Goal: Transaction & Acquisition: Purchase product/service

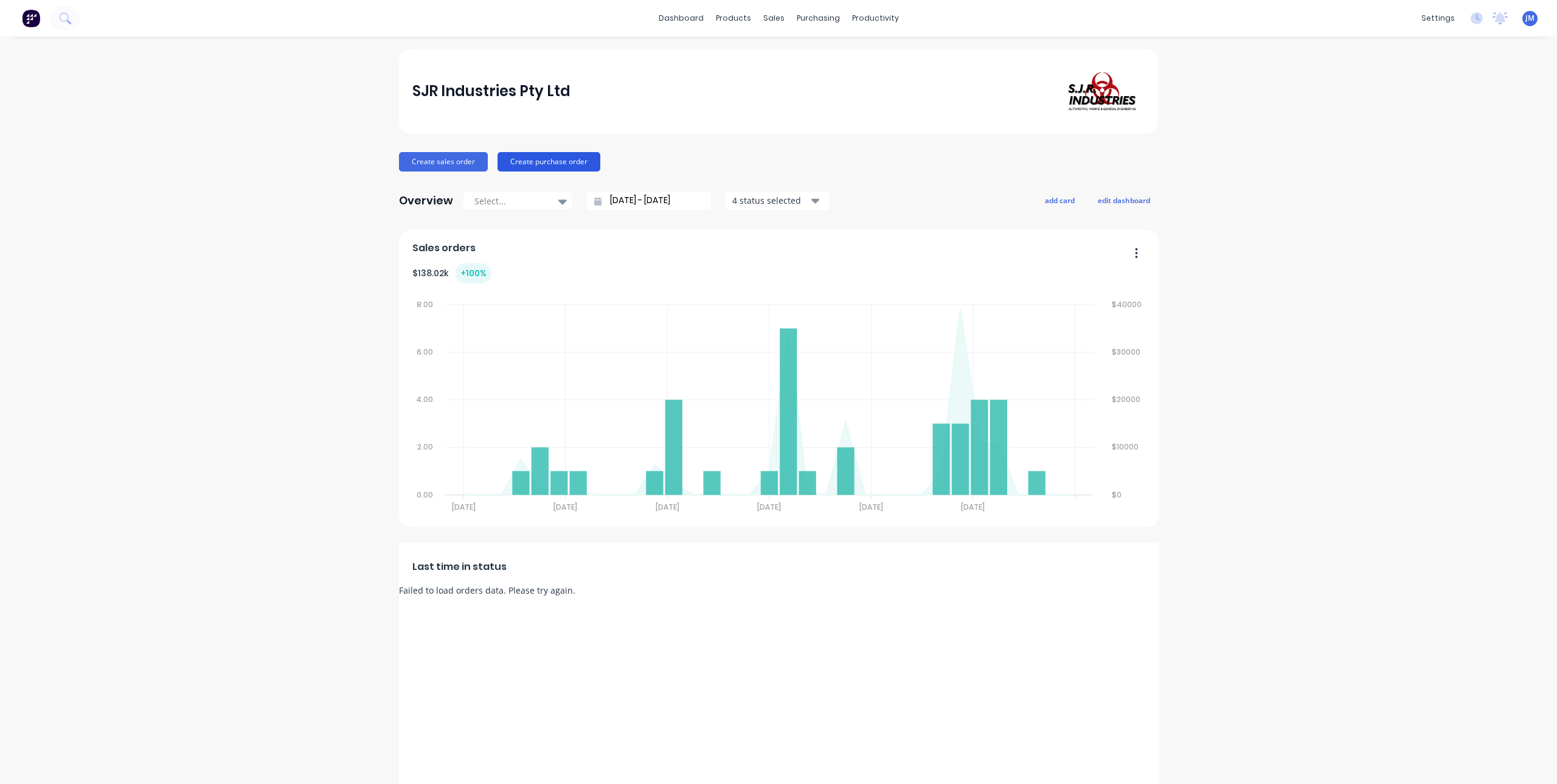
click at [562, 164] on button "Create purchase order" at bounding box center [549, 161] width 103 height 19
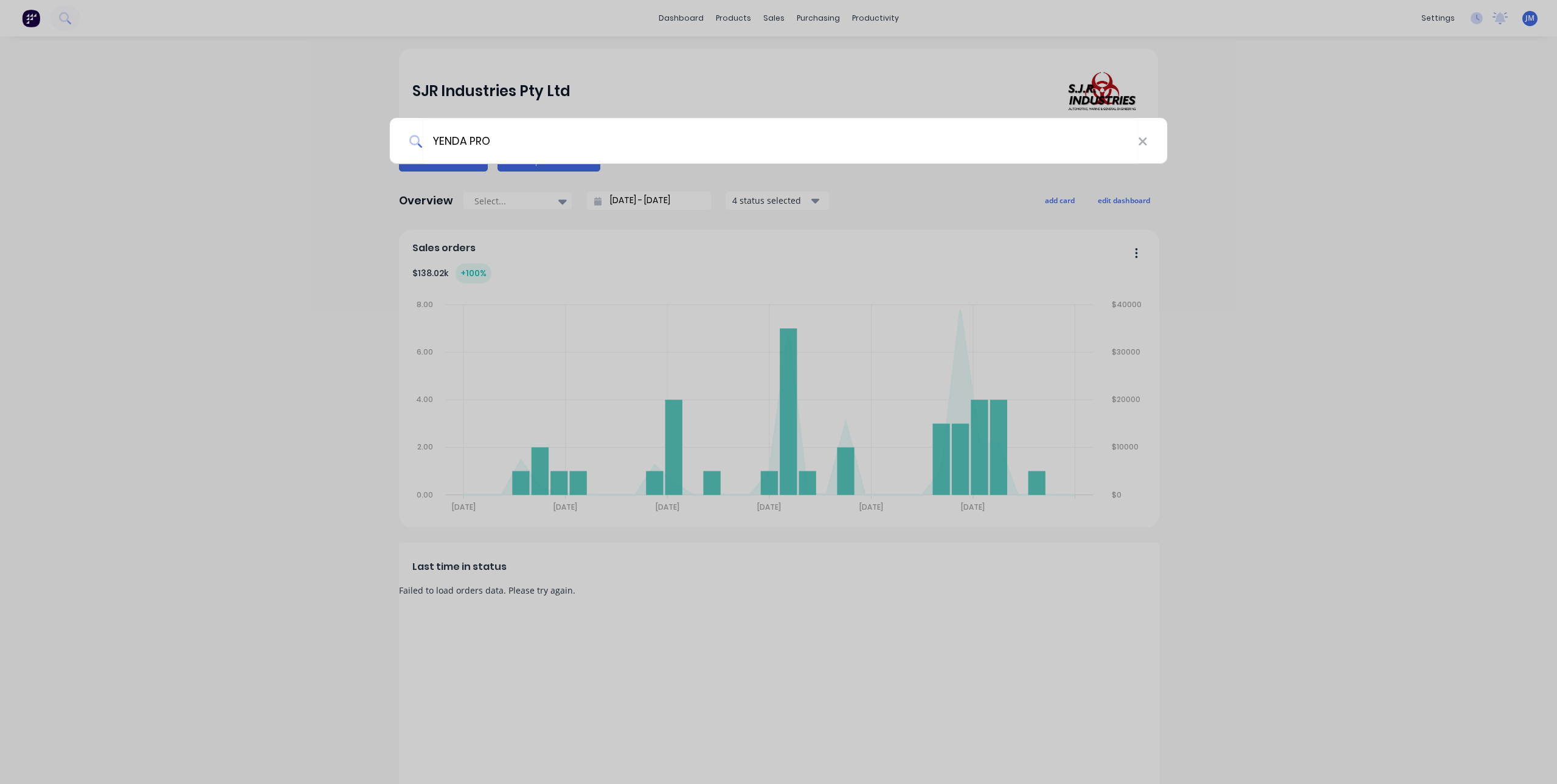
type input "YENDA PROD"
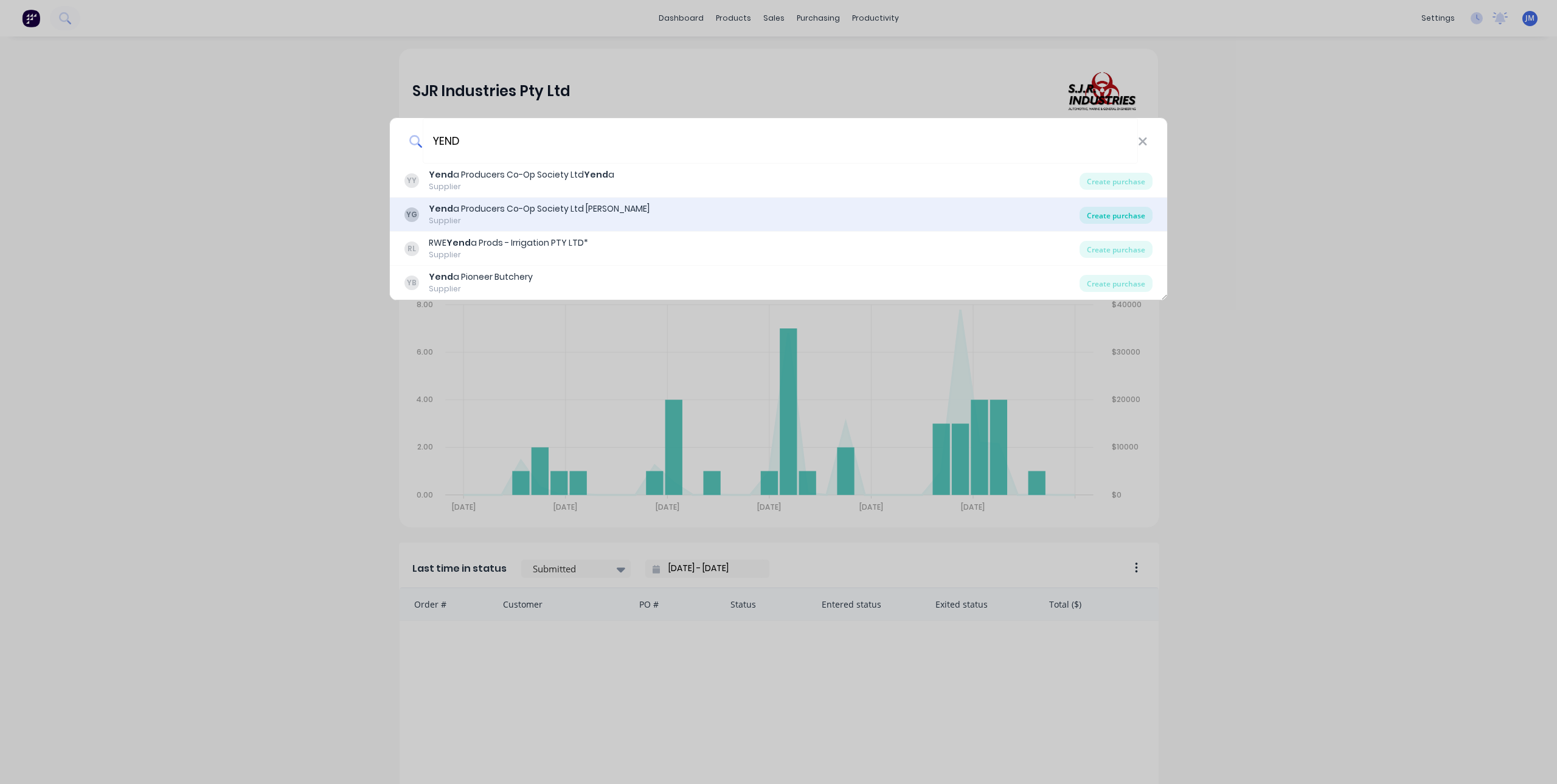
type input "YEND"
click at [1117, 214] on div "Create purchase" at bounding box center [1116, 215] width 73 height 17
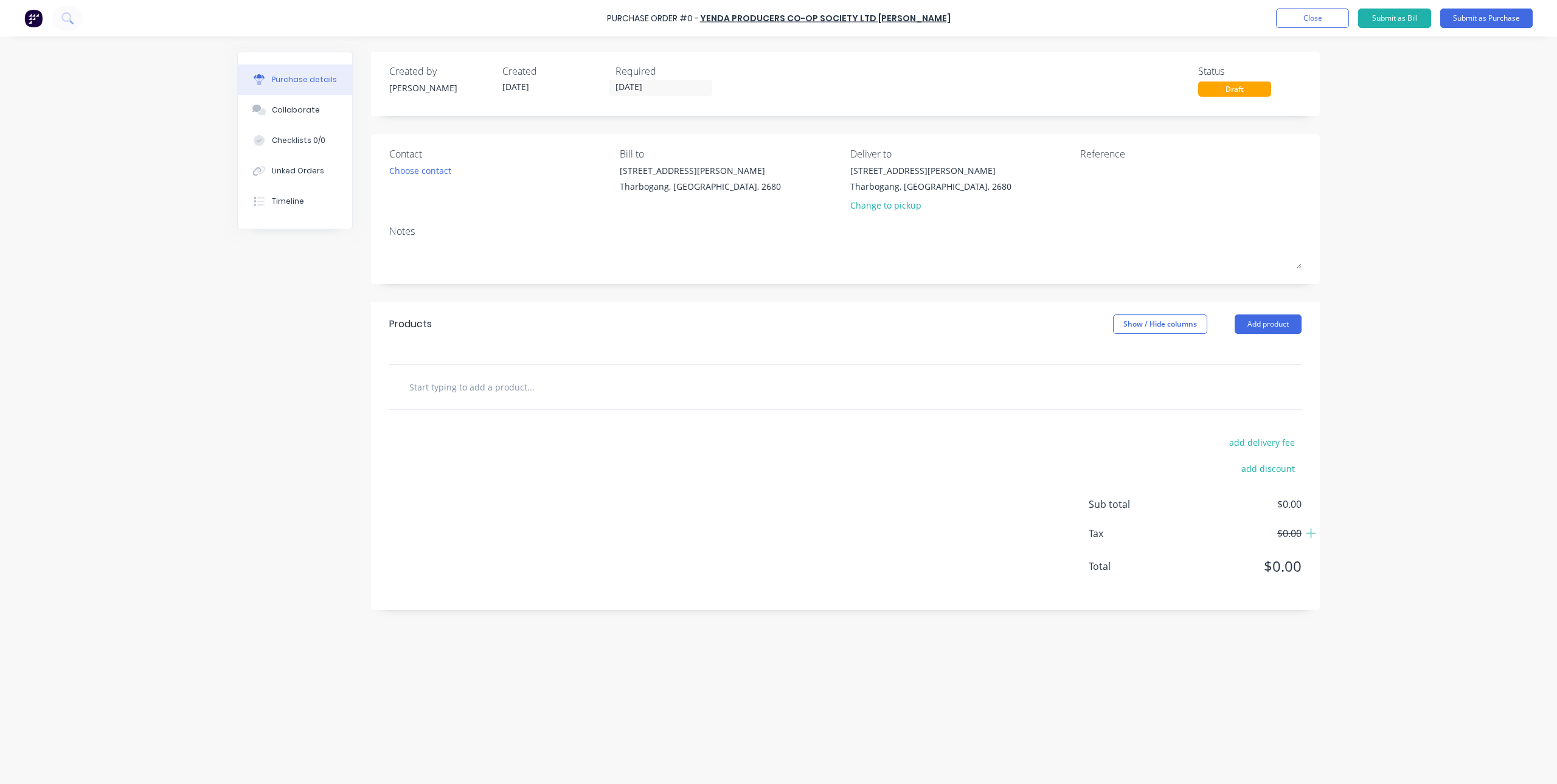
click at [486, 397] on input "text" at bounding box center [530, 386] width 243 height 25
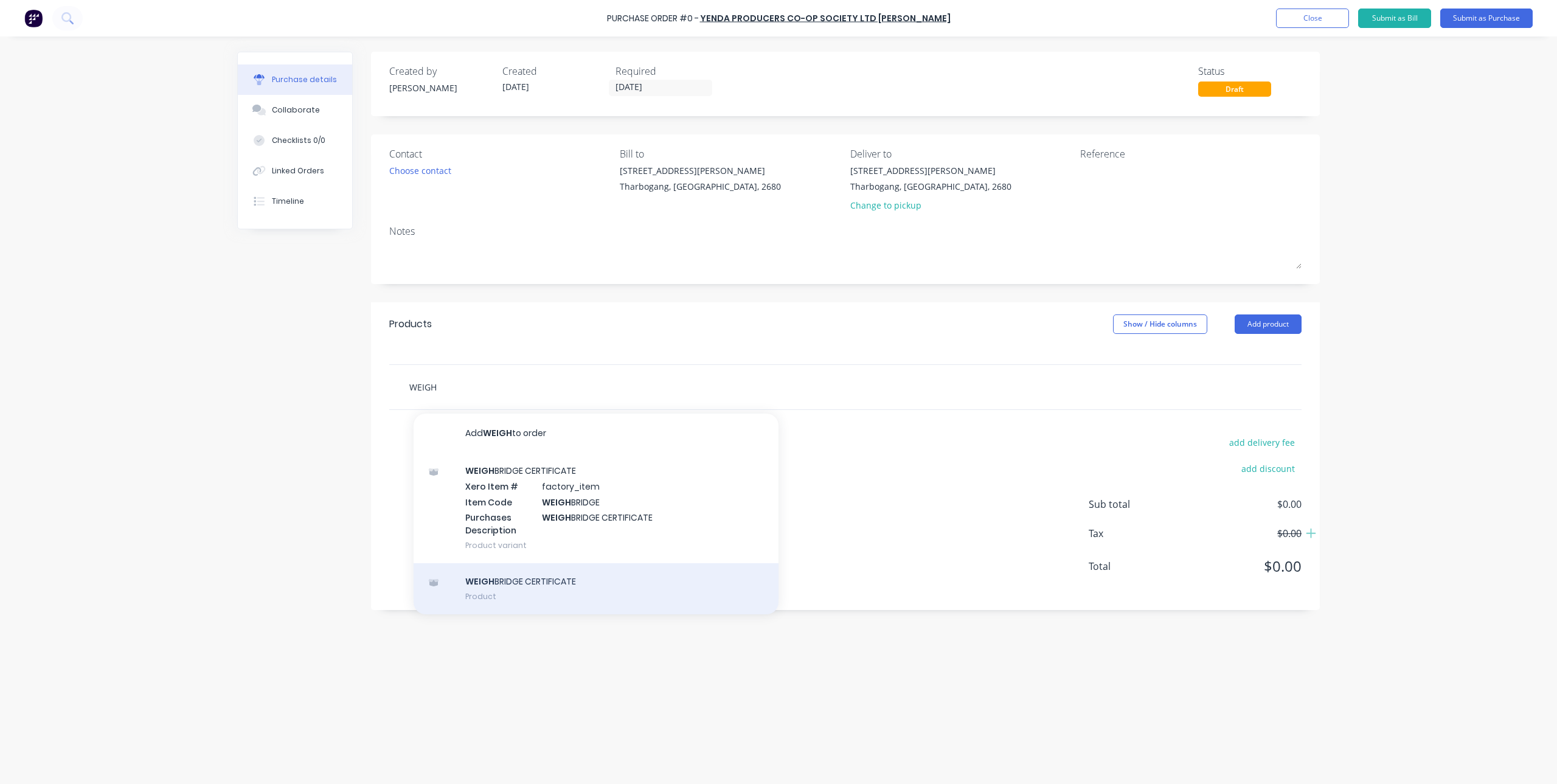
type input "WEIGH"
click at [549, 596] on div "WEIGH BRIDGE CERTIFICATE Product" at bounding box center [596, 588] width 365 height 51
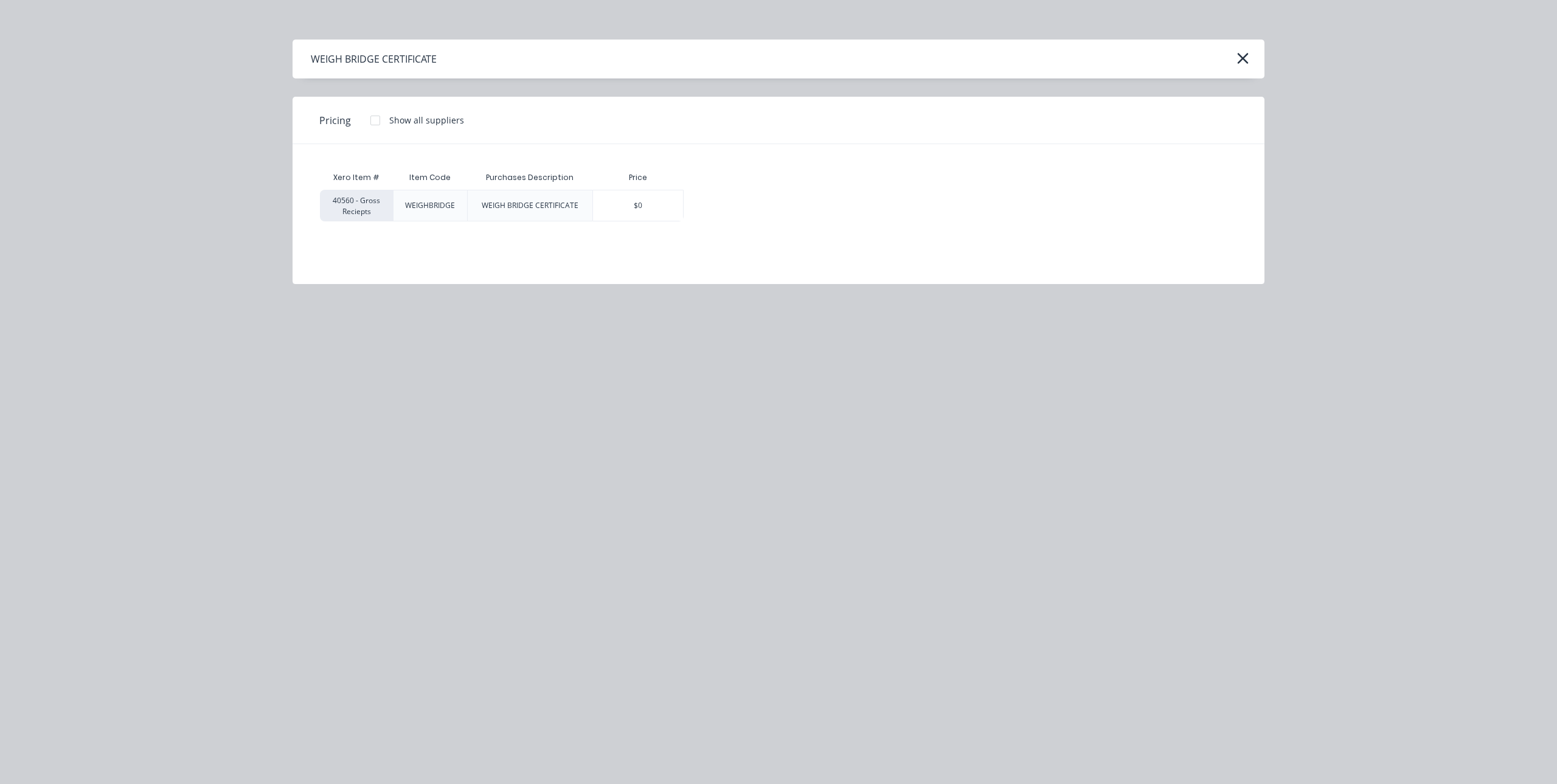
click at [371, 121] on div at bounding box center [375, 120] width 25 height 25
click at [702, 201] on div "$22.00" at bounding box center [718, 206] width 69 height 31
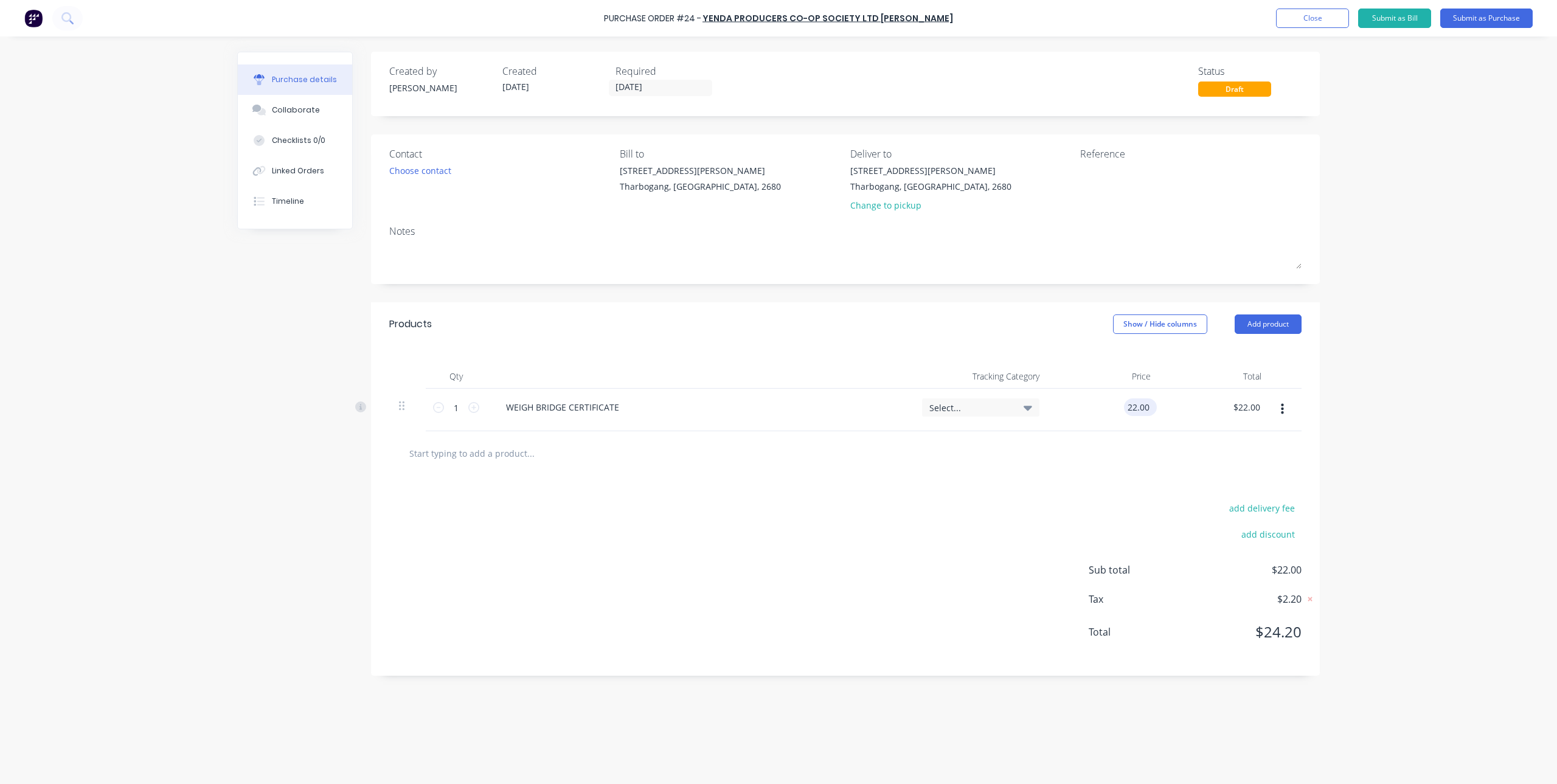
click at [1136, 407] on input "22.00" at bounding box center [1138, 407] width 28 height 17
type input "0"
type input "$20.00"
click at [951, 464] on div at bounding box center [845, 453] width 893 height 25
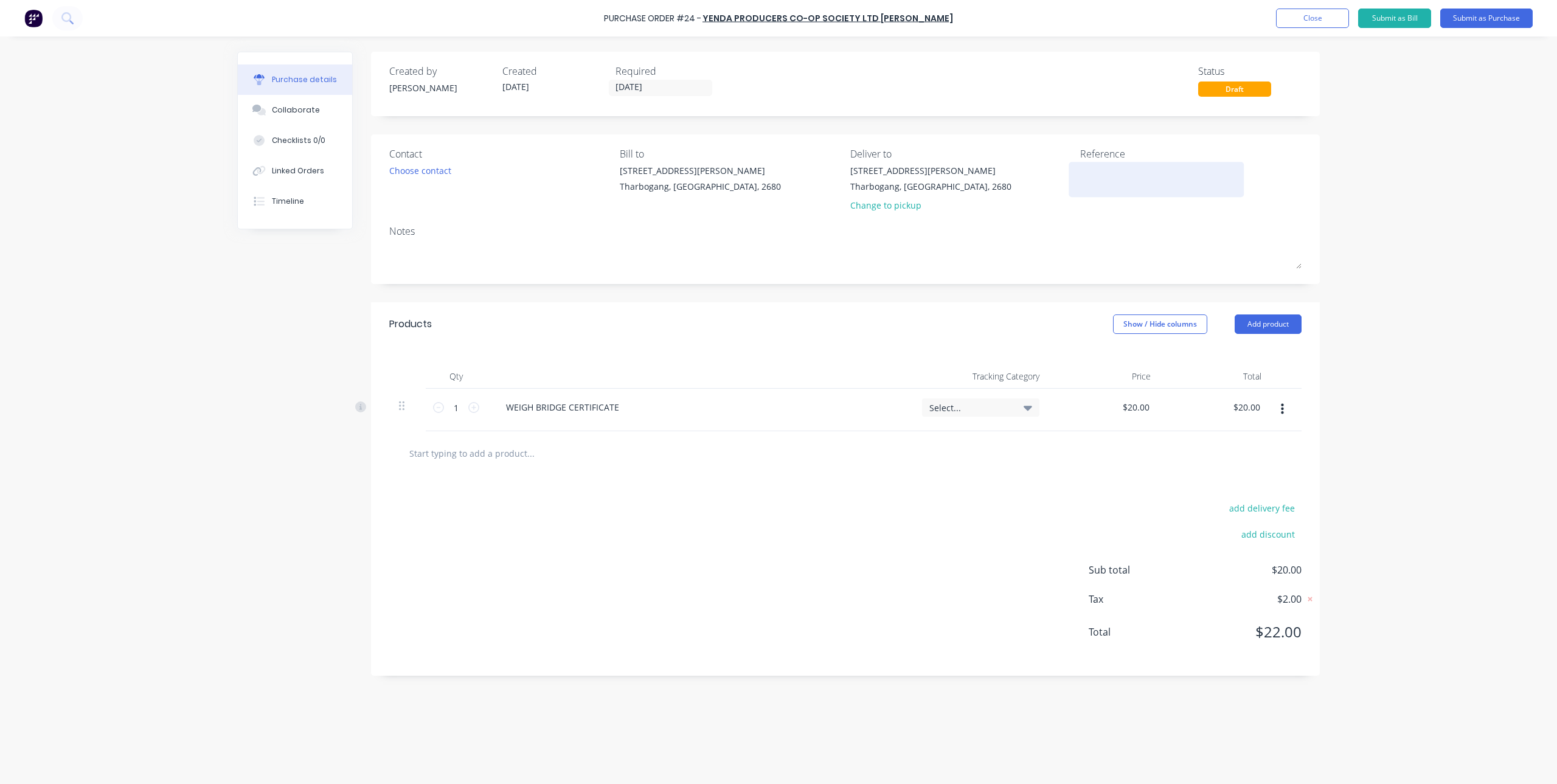
click at [1122, 173] on textarea at bounding box center [1156, 177] width 152 height 27
type textarea "2073"
type textarea "x"
type textarea "20736"
type textarea "x"
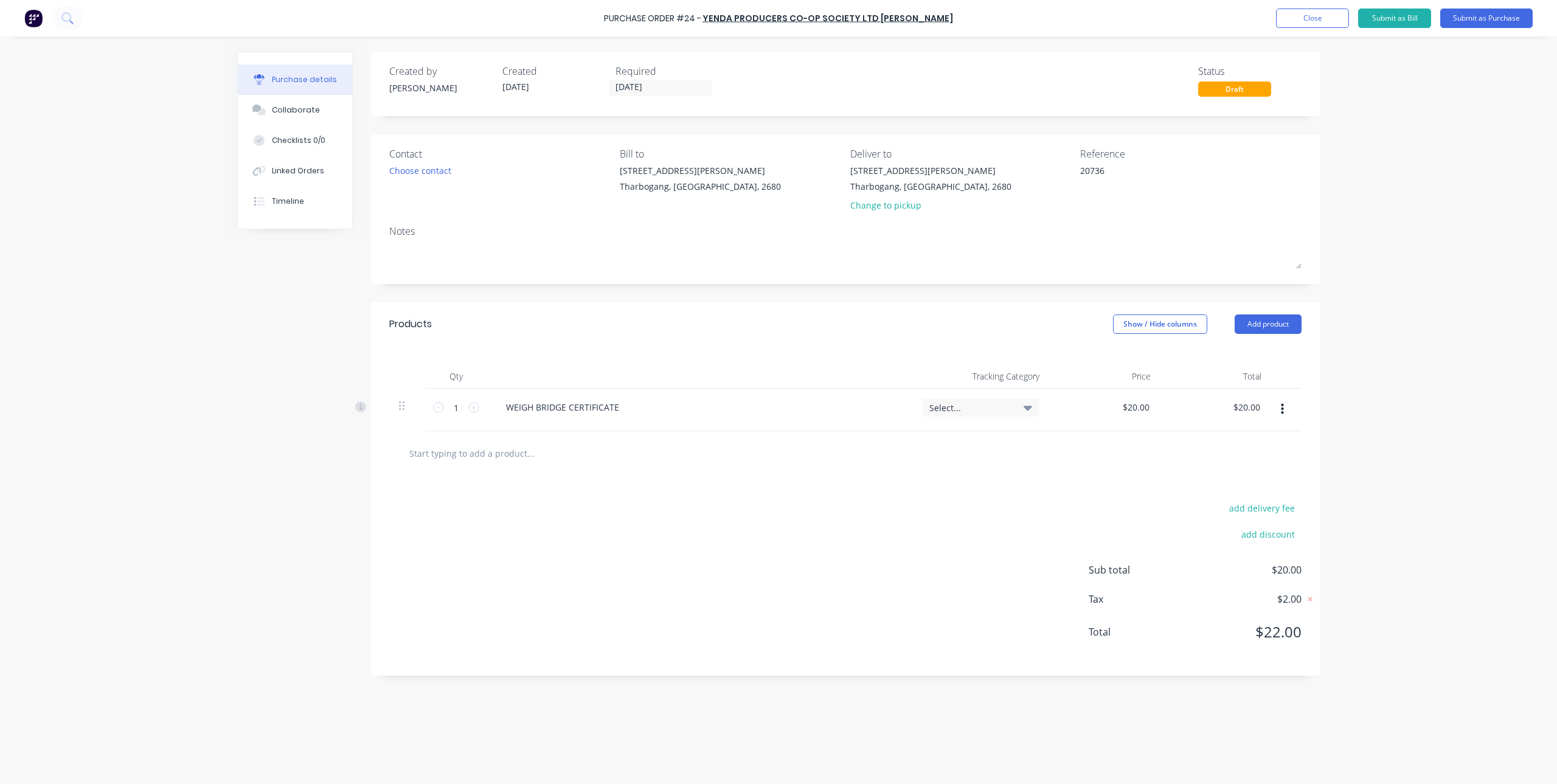
type textarea "20736"
click at [943, 476] on div "add delivery fee add discount Sub total $20.00 Tax $2.00 Total $22.00" at bounding box center [845, 576] width 949 height 200
click at [1177, 169] on textarea "20736" at bounding box center [1156, 177] width 152 height 27
click at [1454, 17] on button "Submit as Purchase" at bounding box center [1486, 18] width 93 height 19
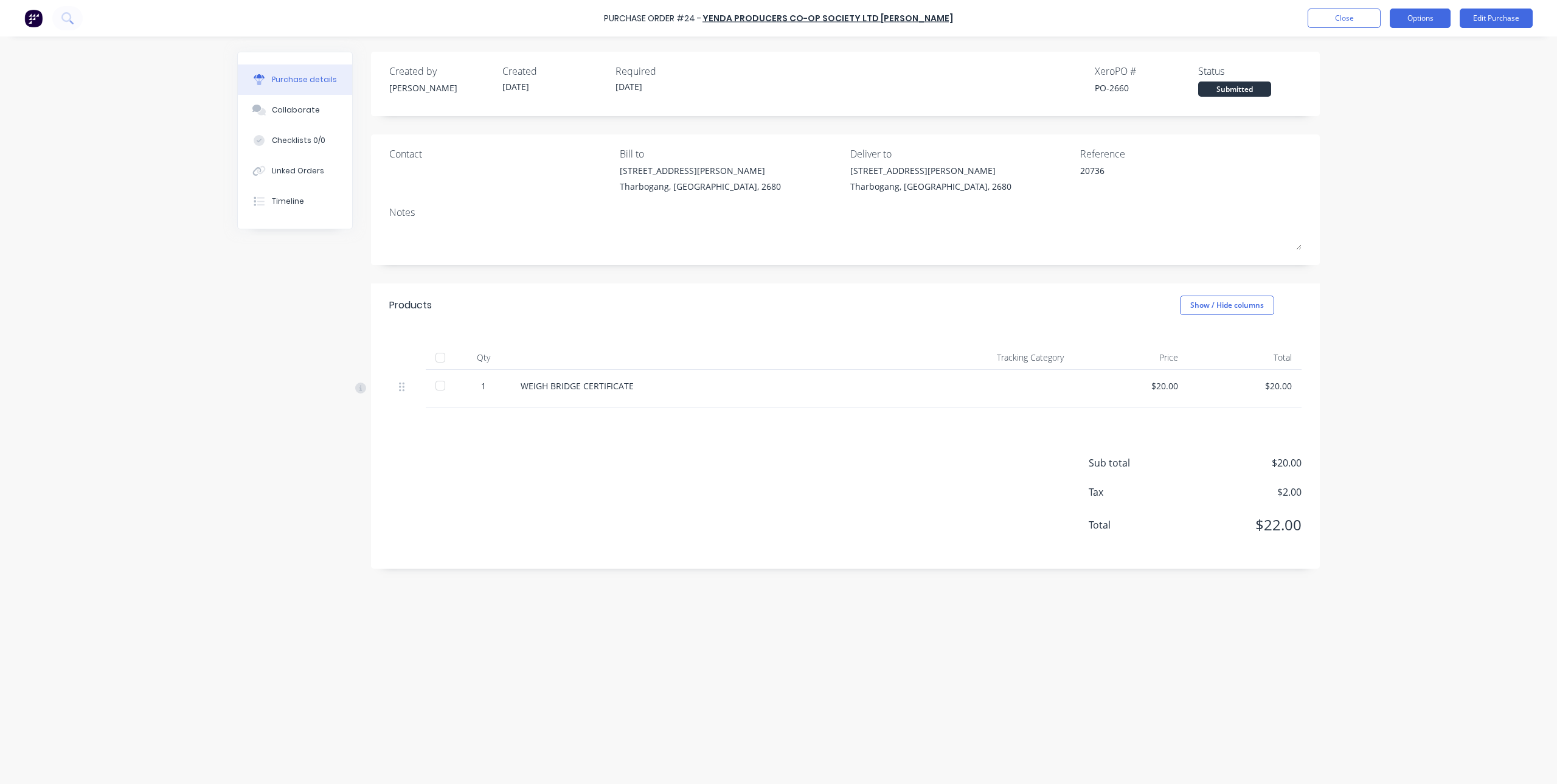
click at [1422, 20] on button "Options" at bounding box center [1420, 18] width 61 height 19
click at [1380, 51] on div "Print / Email" at bounding box center [1392, 49] width 94 height 17
click at [1389, 80] on div "With pricing" at bounding box center [1392, 74] width 94 height 17
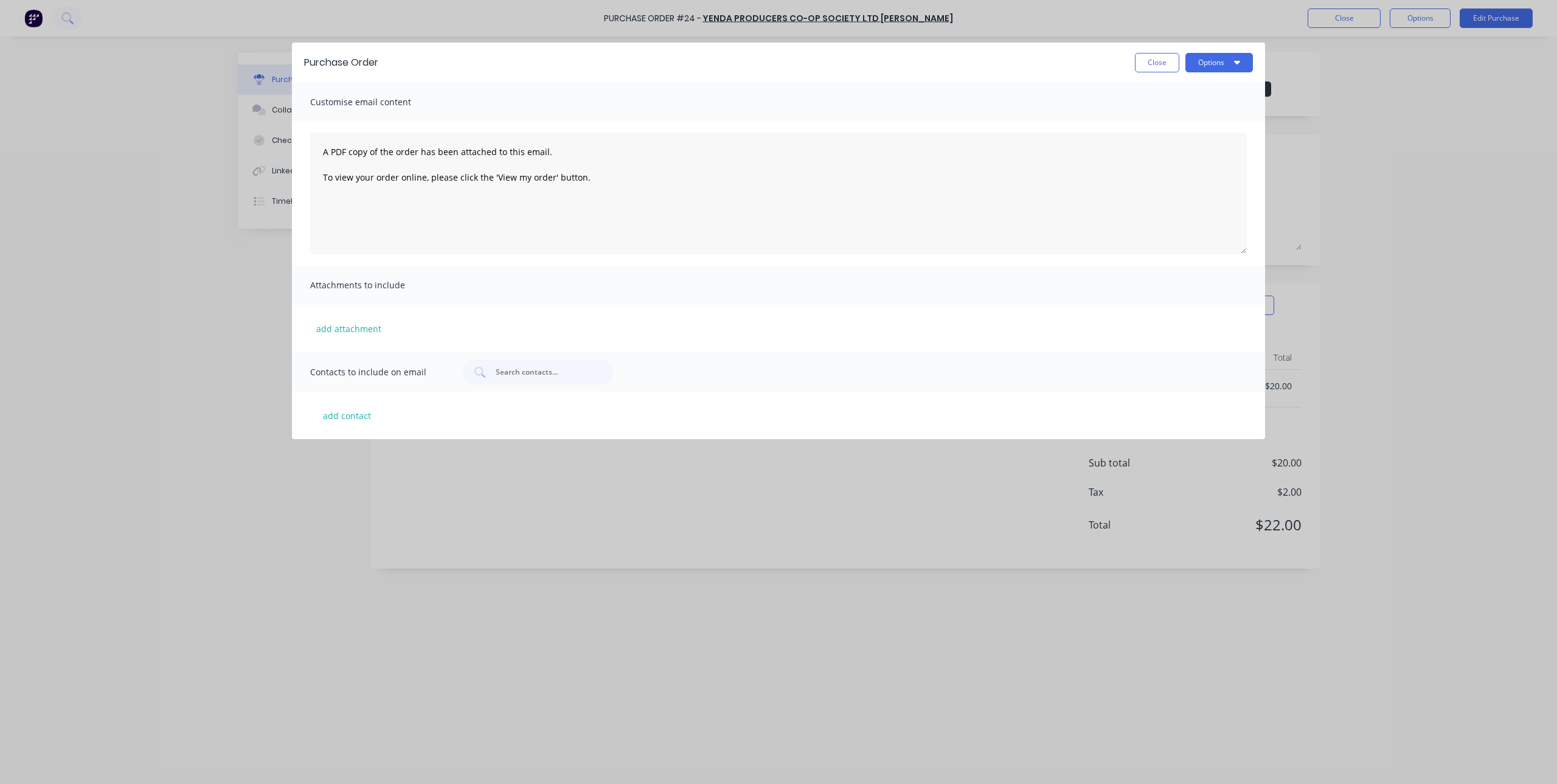
click at [1254, 60] on div "Purchase Order Close Options" at bounding box center [778, 62] width 973 height 39
click at [1236, 61] on icon "button" at bounding box center [1237, 62] width 6 height 3
click at [1173, 116] on div "Print" at bounding box center [1195, 117] width 94 height 17
click at [1146, 74] on div "Purchase Order Close Options" at bounding box center [778, 62] width 973 height 39
click at [1147, 55] on button "Close" at bounding box center [1157, 62] width 45 height 19
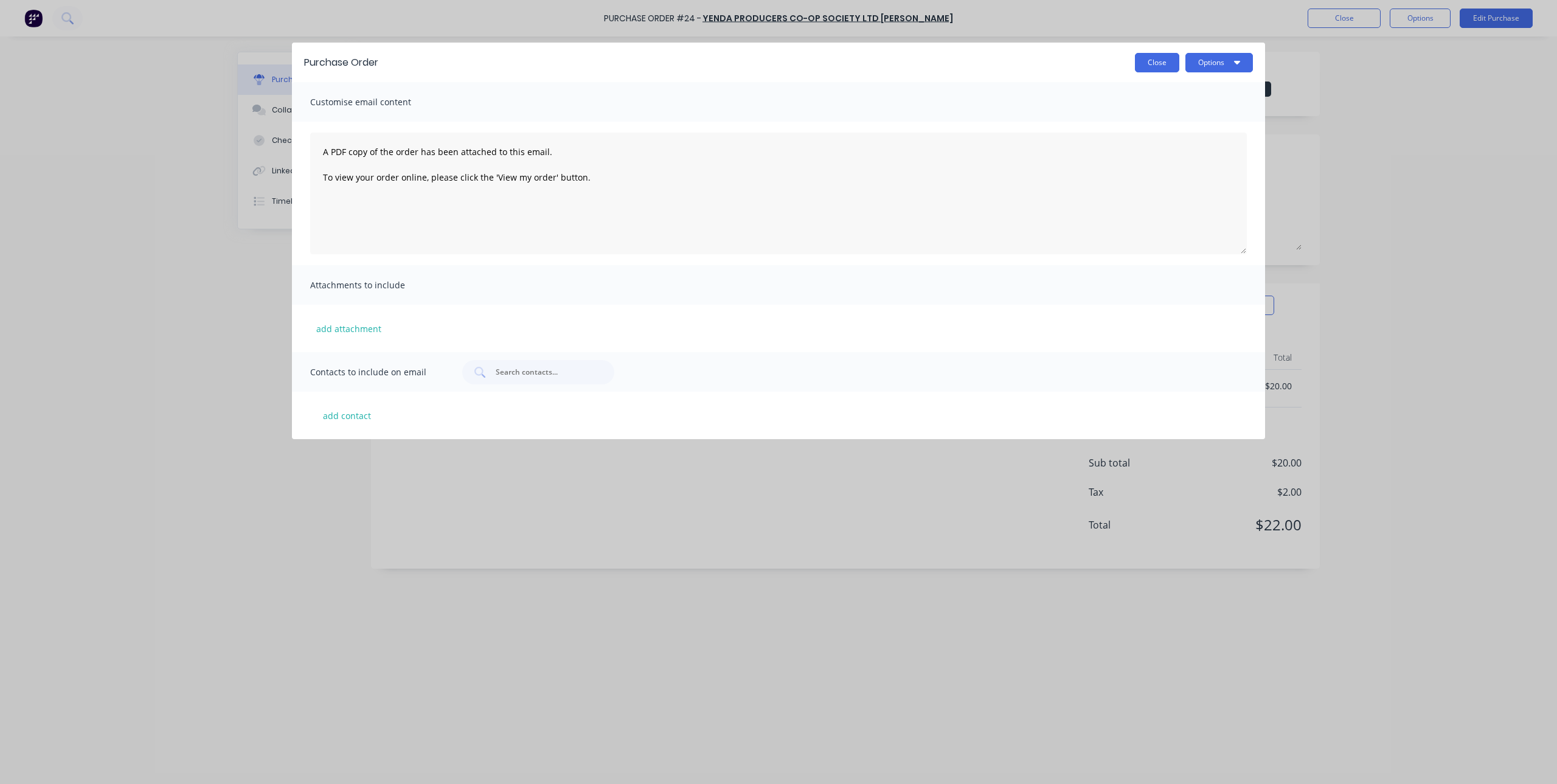
type textarea "x"
